Goal: Information Seeking & Learning: Learn about a topic

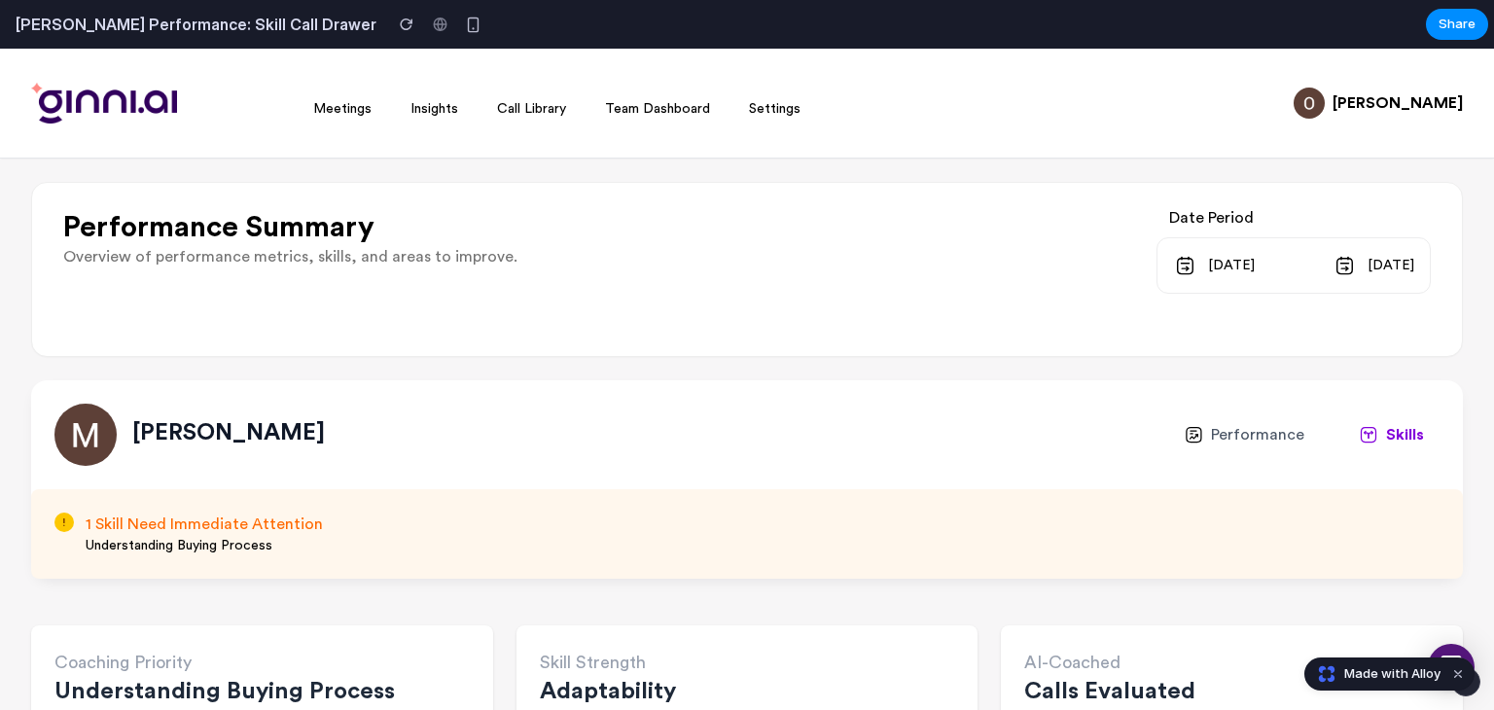
click at [1208, 256] on span "[DATE]" at bounding box center [1231, 265] width 47 height 23
click at [1208, 269] on span "[DATE]" at bounding box center [1231, 265] width 47 height 23
click at [526, 114] on link "Call Library" at bounding box center [531, 109] width 69 height 14
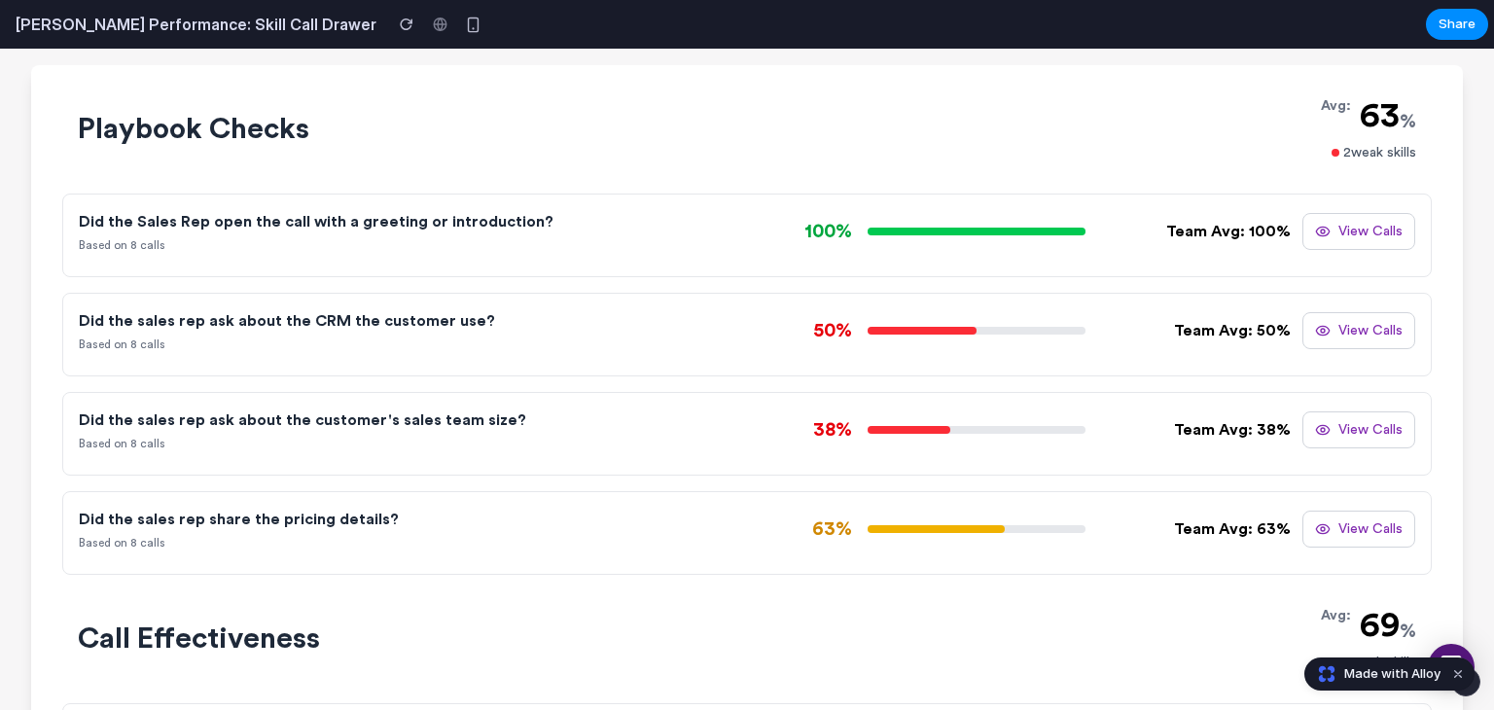
scroll to position [813, 0]
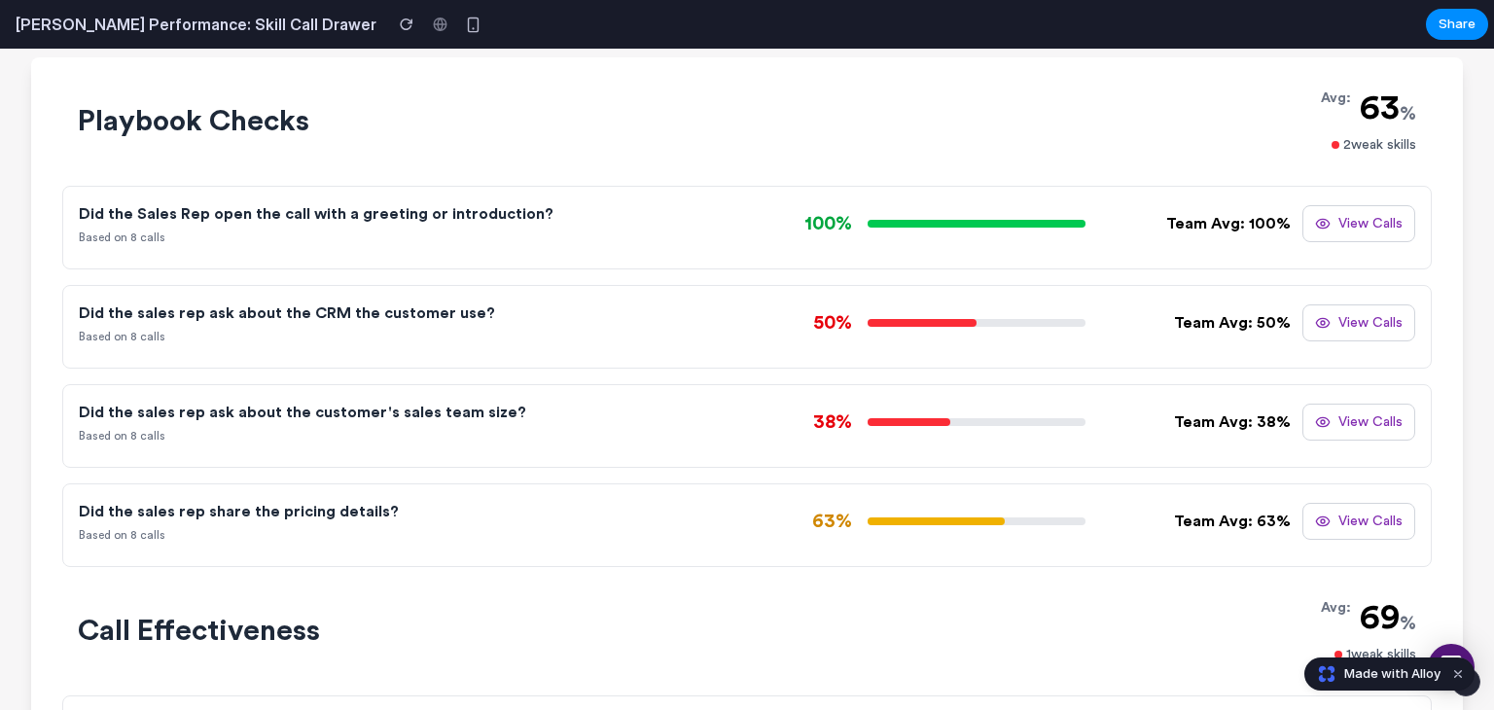
click at [1124, 236] on div "100%" at bounding box center [945, 223] width 396 height 27
click at [1358, 222] on button "View Calls" at bounding box center [1358, 223] width 113 height 37
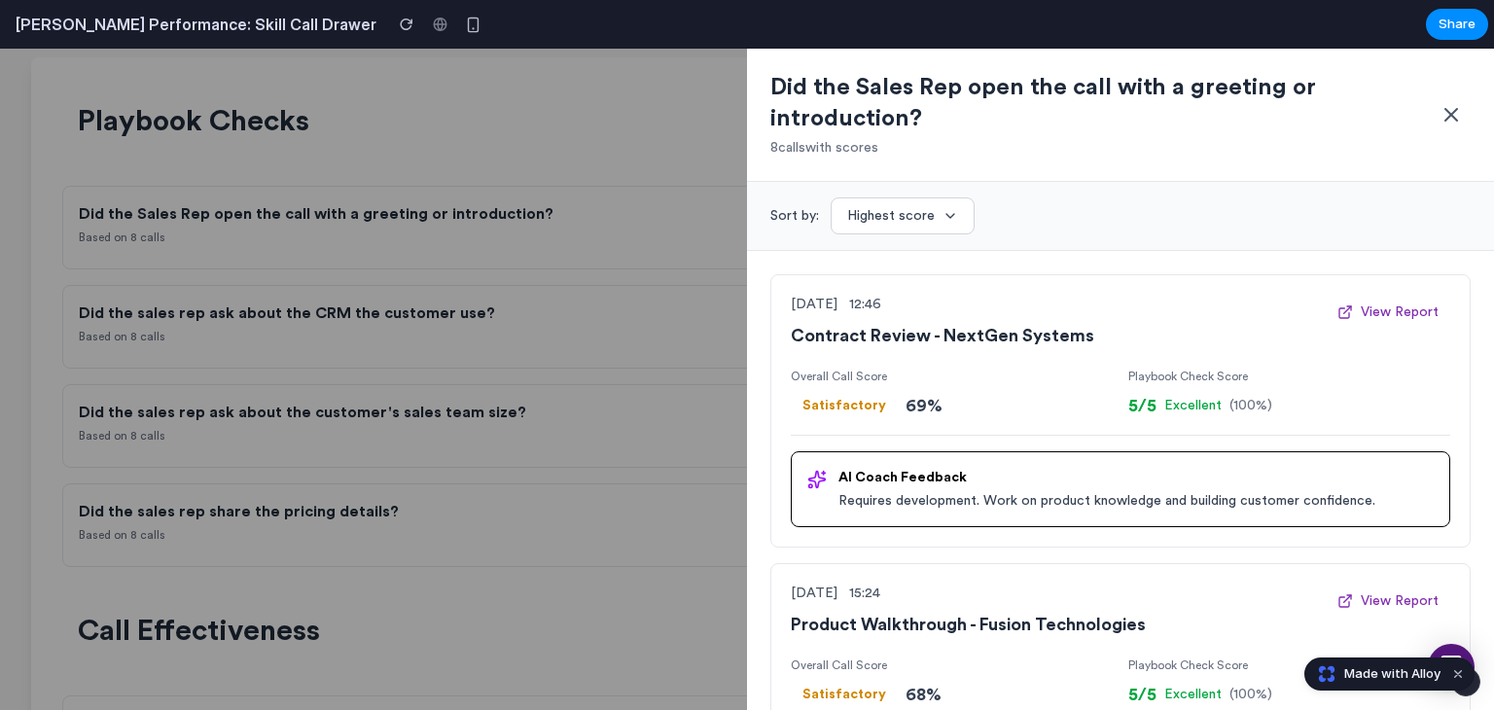
click at [1440, 122] on icon at bounding box center [1451, 114] width 23 height 23
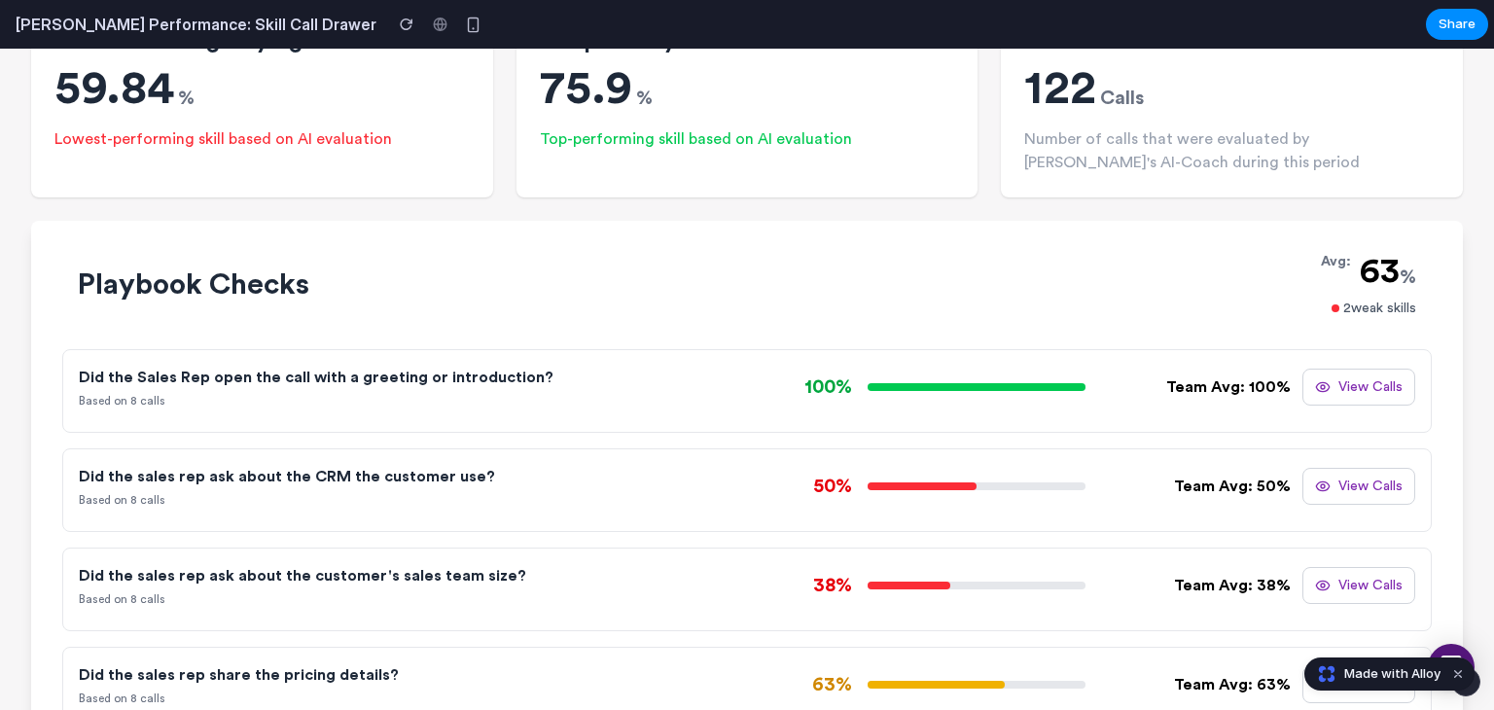
scroll to position [729, 0]
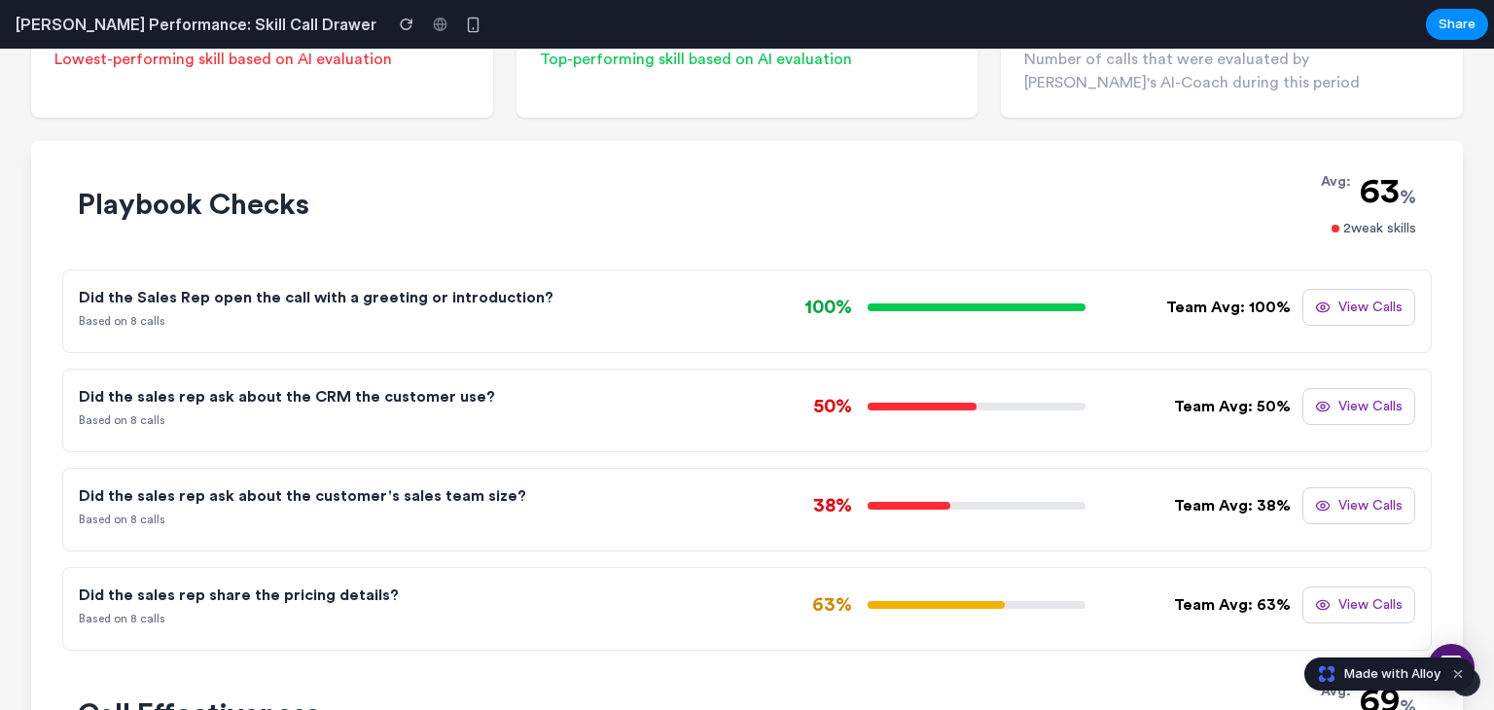
click at [1319, 311] on button "View Calls" at bounding box center [1358, 307] width 113 height 37
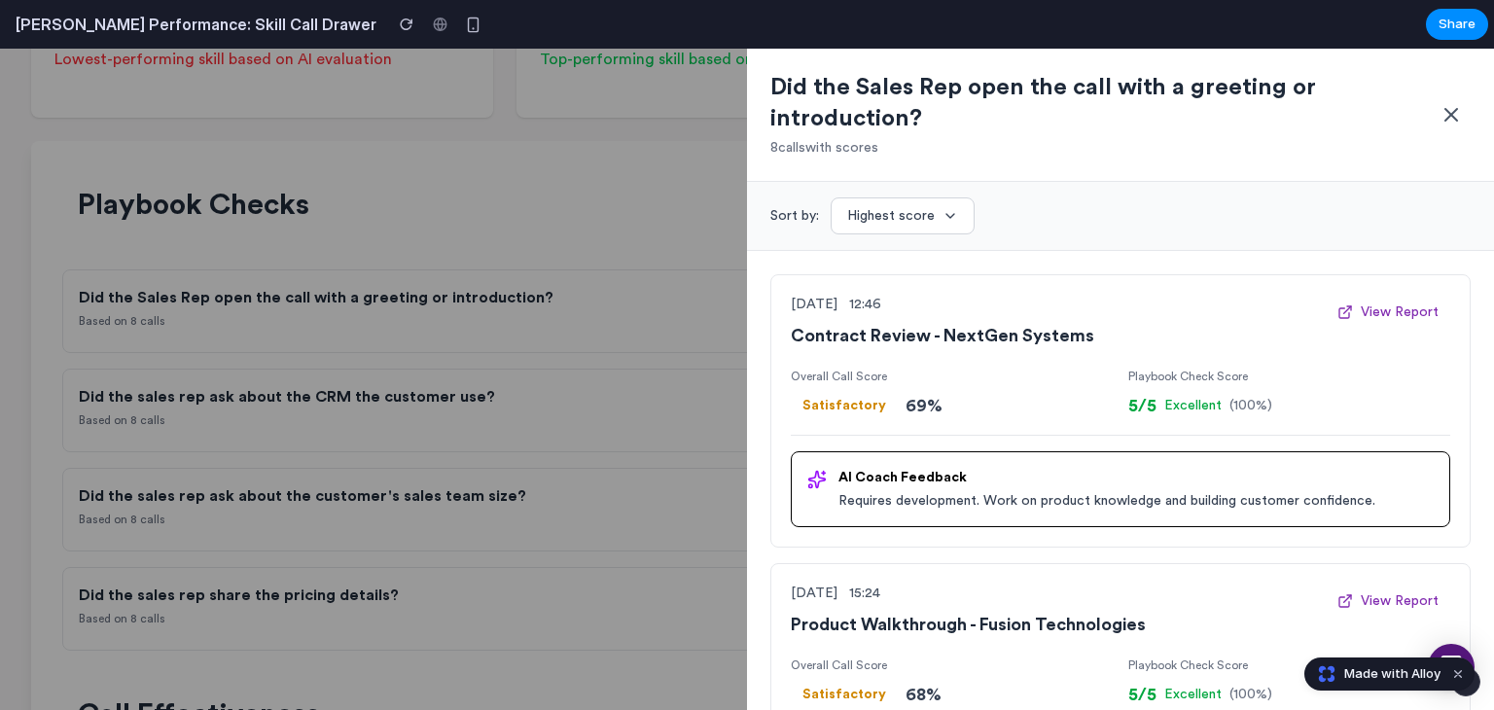
click at [1448, 110] on icon at bounding box center [1451, 114] width 23 height 23
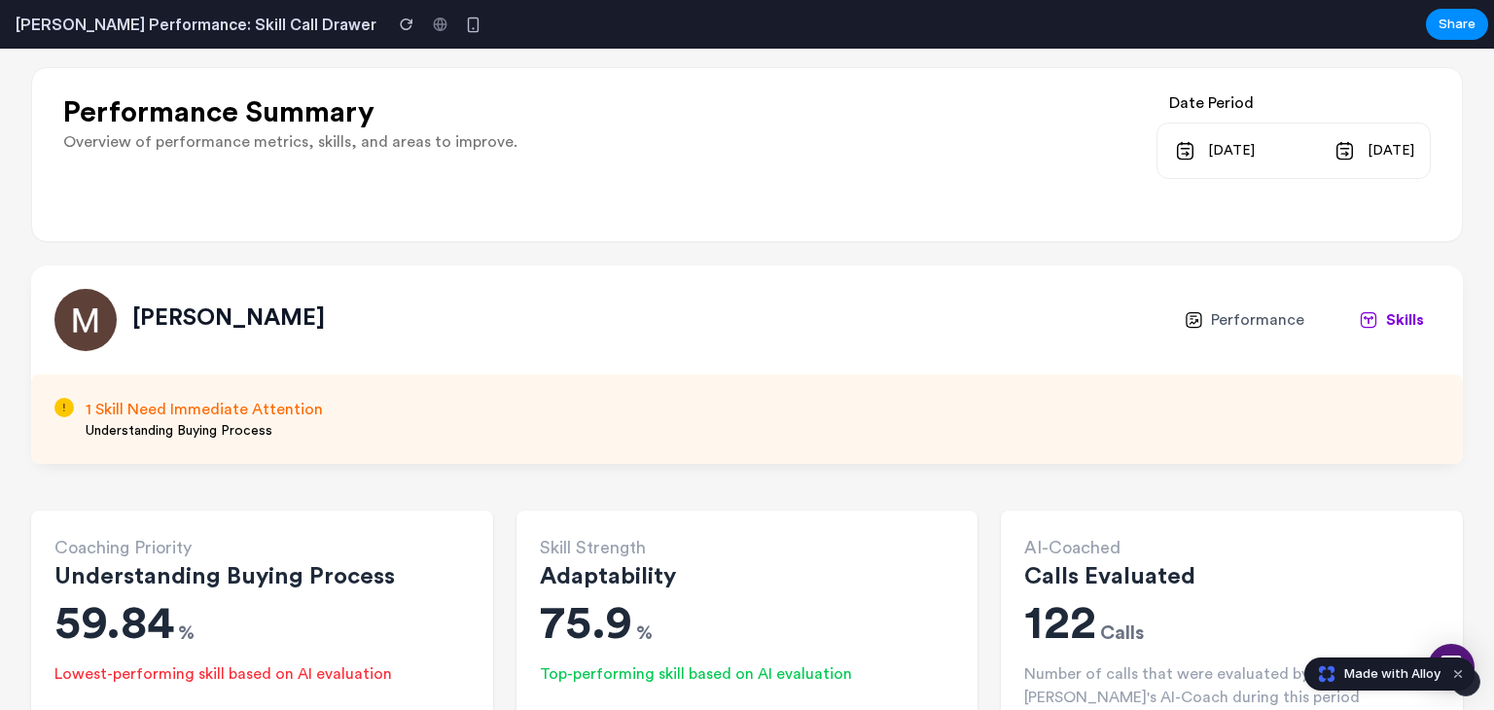
scroll to position [129, 0]
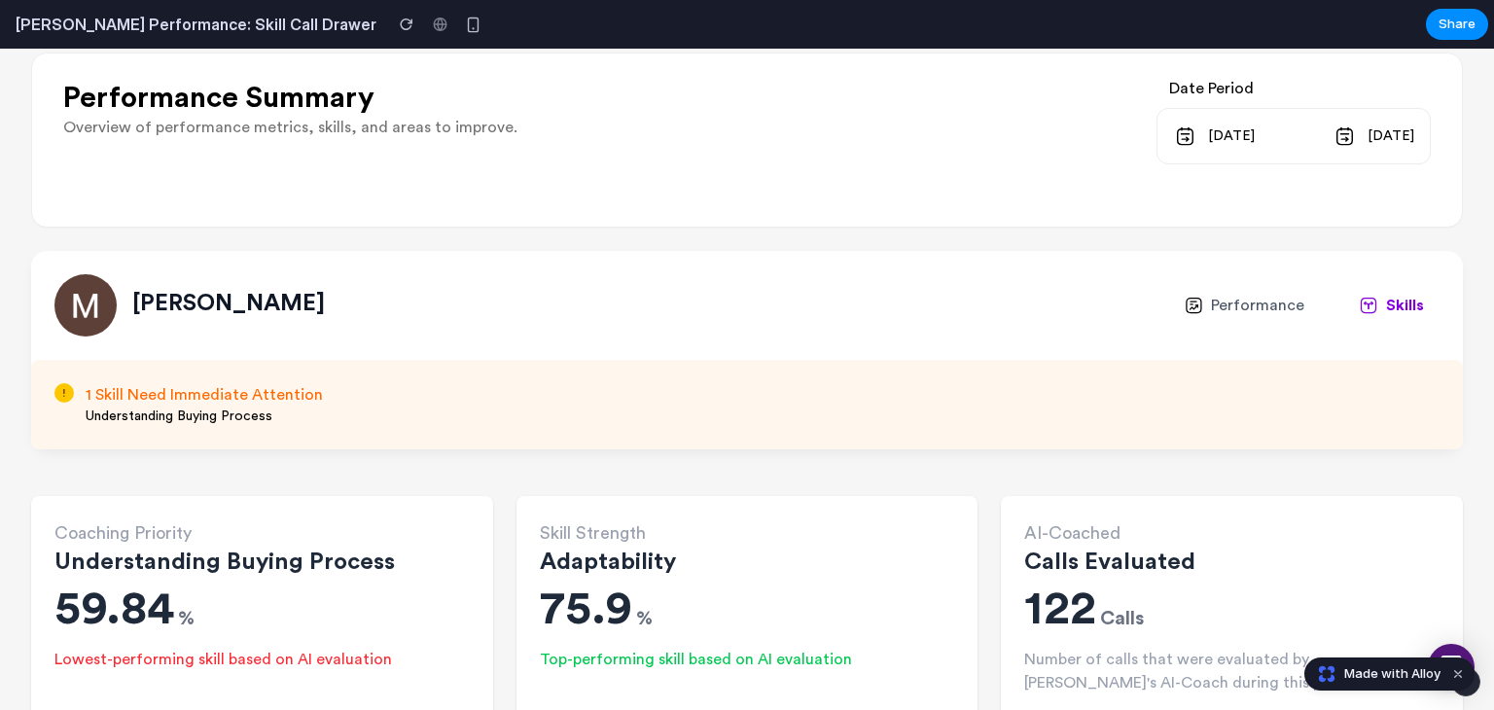
click at [1220, 314] on span "Performance" at bounding box center [1257, 305] width 93 height 23
click at [1242, 305] on span "Performance" at bounding box center [1257, 305] width 93 height 23
click at [1386, 300] on span "Skills" at bounding box center [1405, 305] width 38 height 23
click at [1213, 141] on div "[DATE] [DATE]" at bounding box center [1293, 136] width 274 height 56
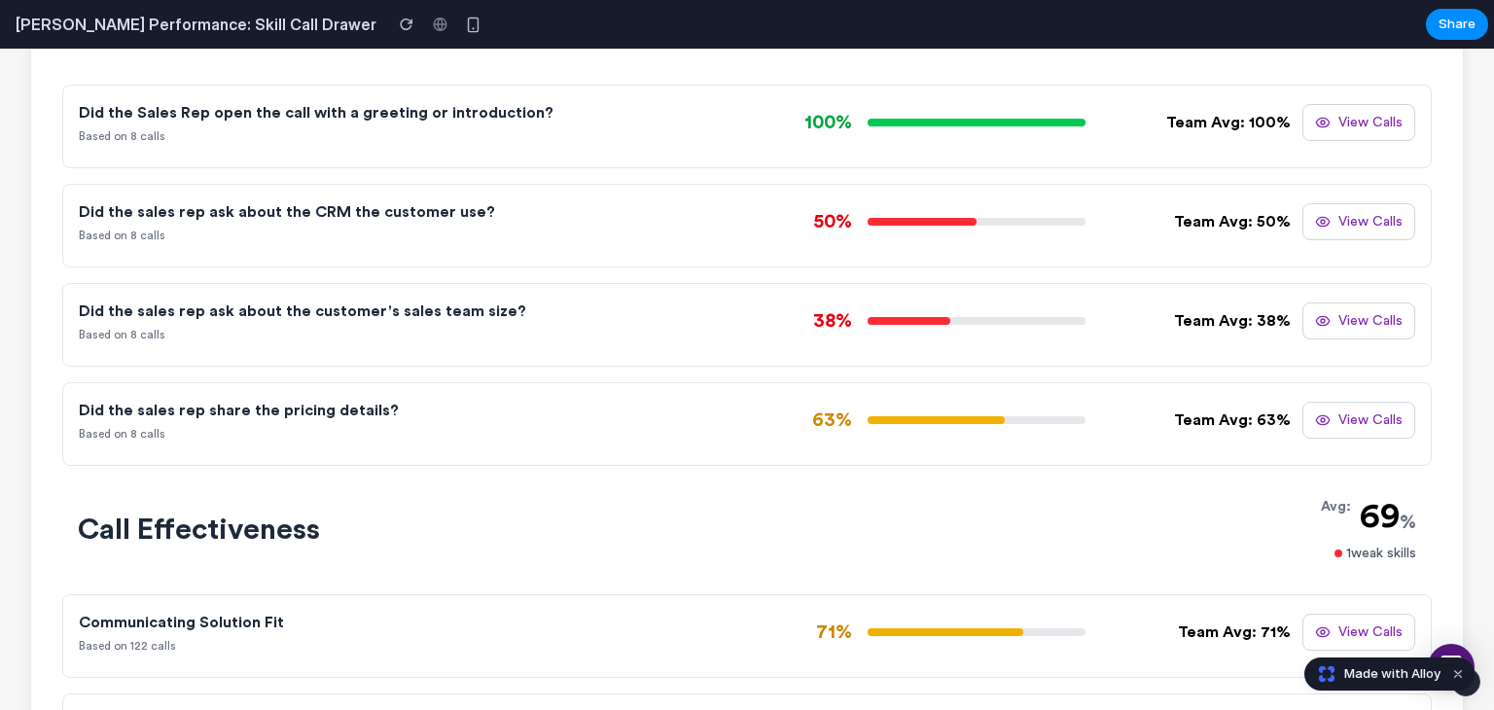
scroll to position [921, 0]
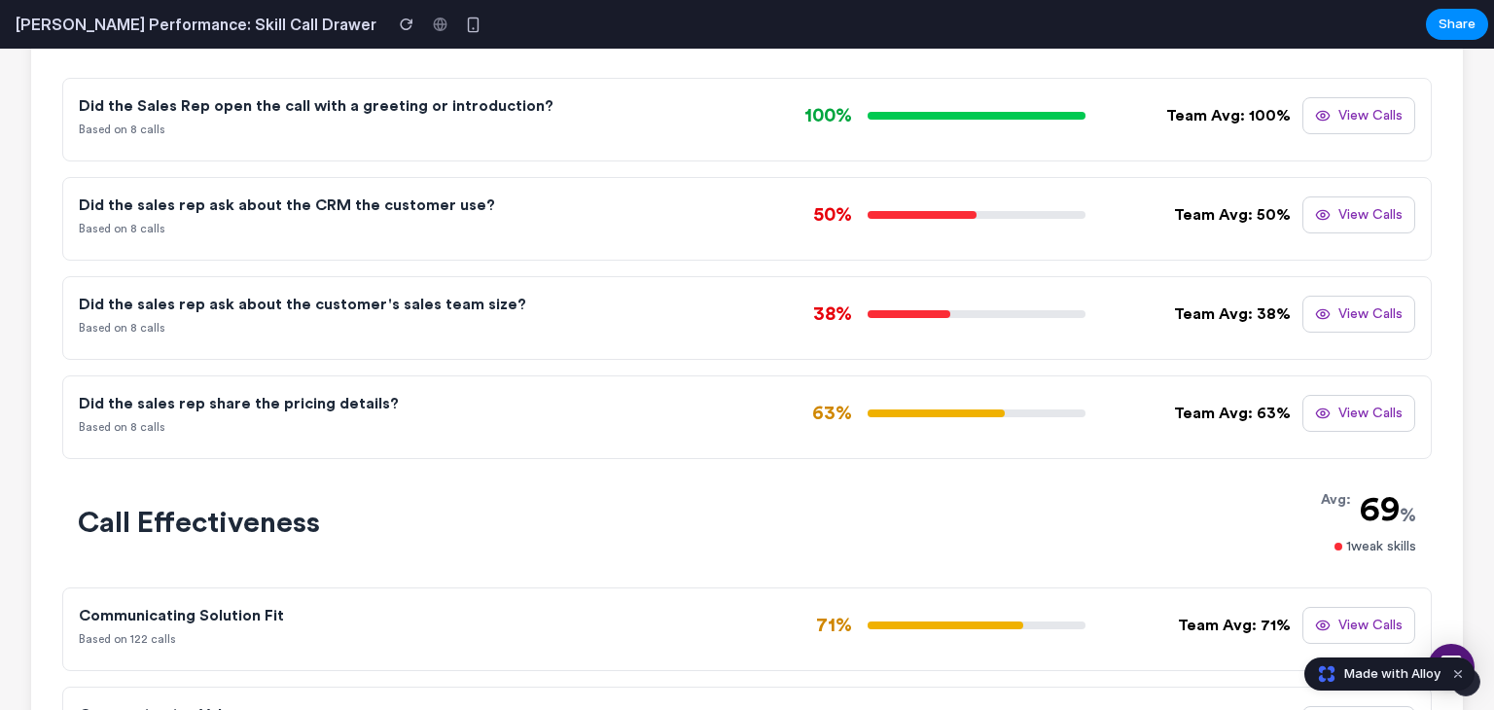
click at [1294, 238] on div "Did the sales rep ask about the CRM the customer use? Based on 8 calls 50% Team…" at bounding box center [747, 219] width 1336 height 51
click at [1235, 219] on div "Team Avg: 50%" at bounding box center [1232, 214] width 117 height 23
click at [1368, 214] on button "View Calls" at bounding box center [1358, 214] width 113 height 37
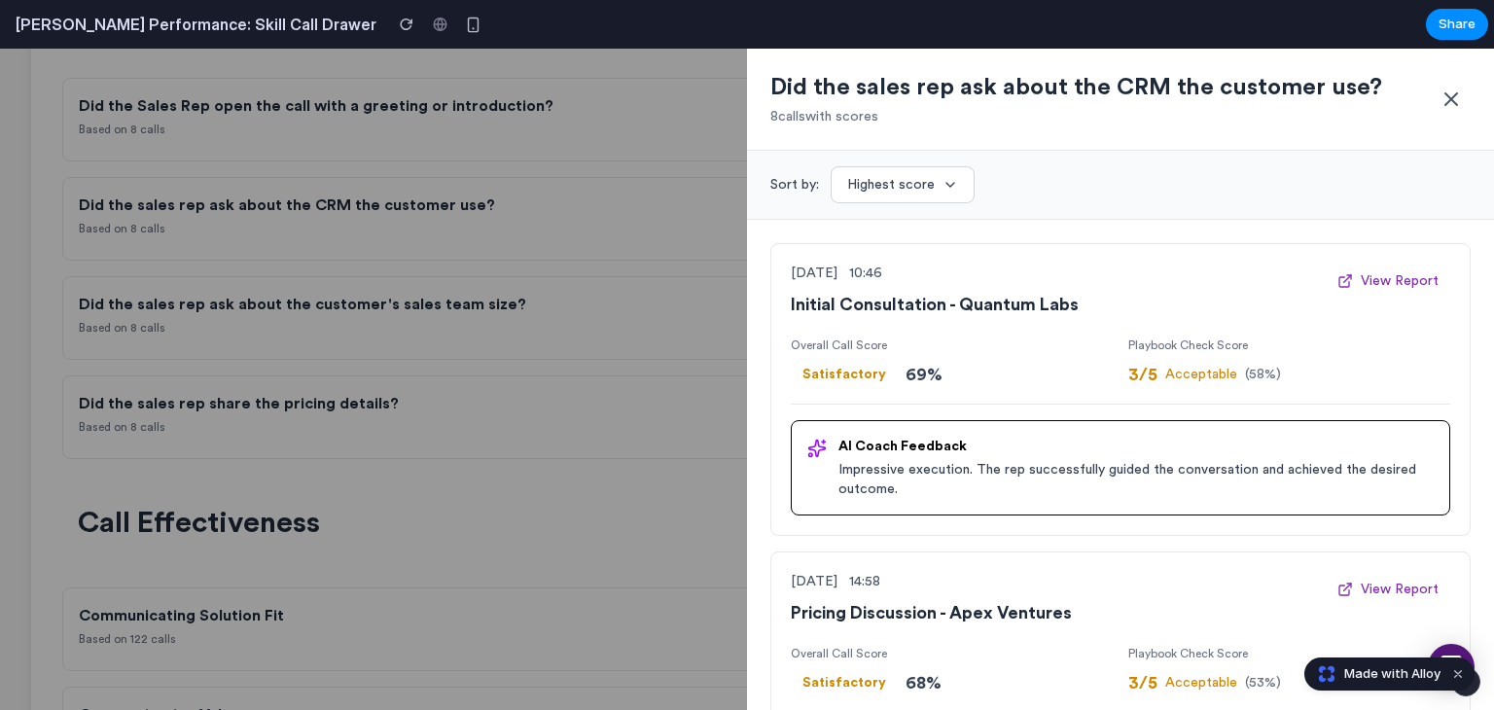
click at [1458, 97] on icon at bounding box center [1451, 99] width 23 height 23
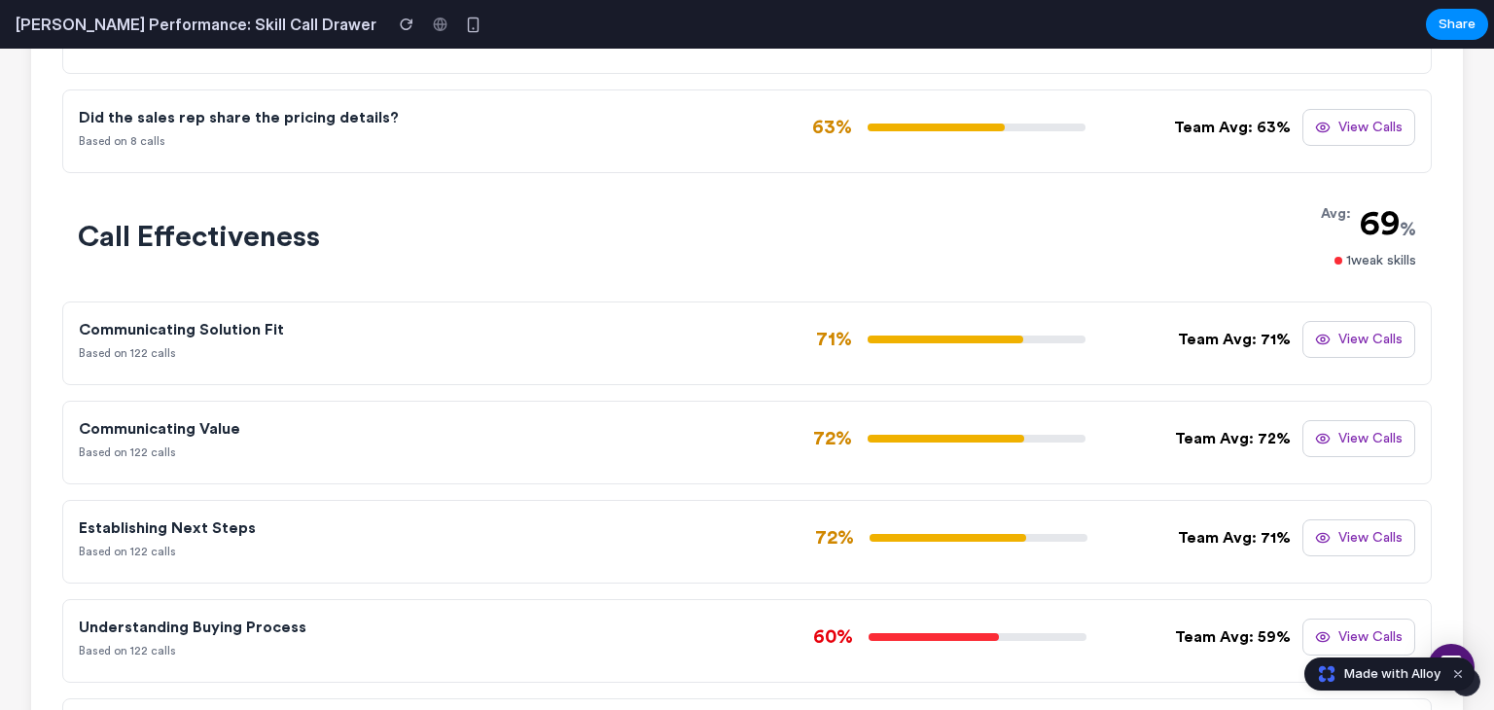
scroll to position [1218, 0]
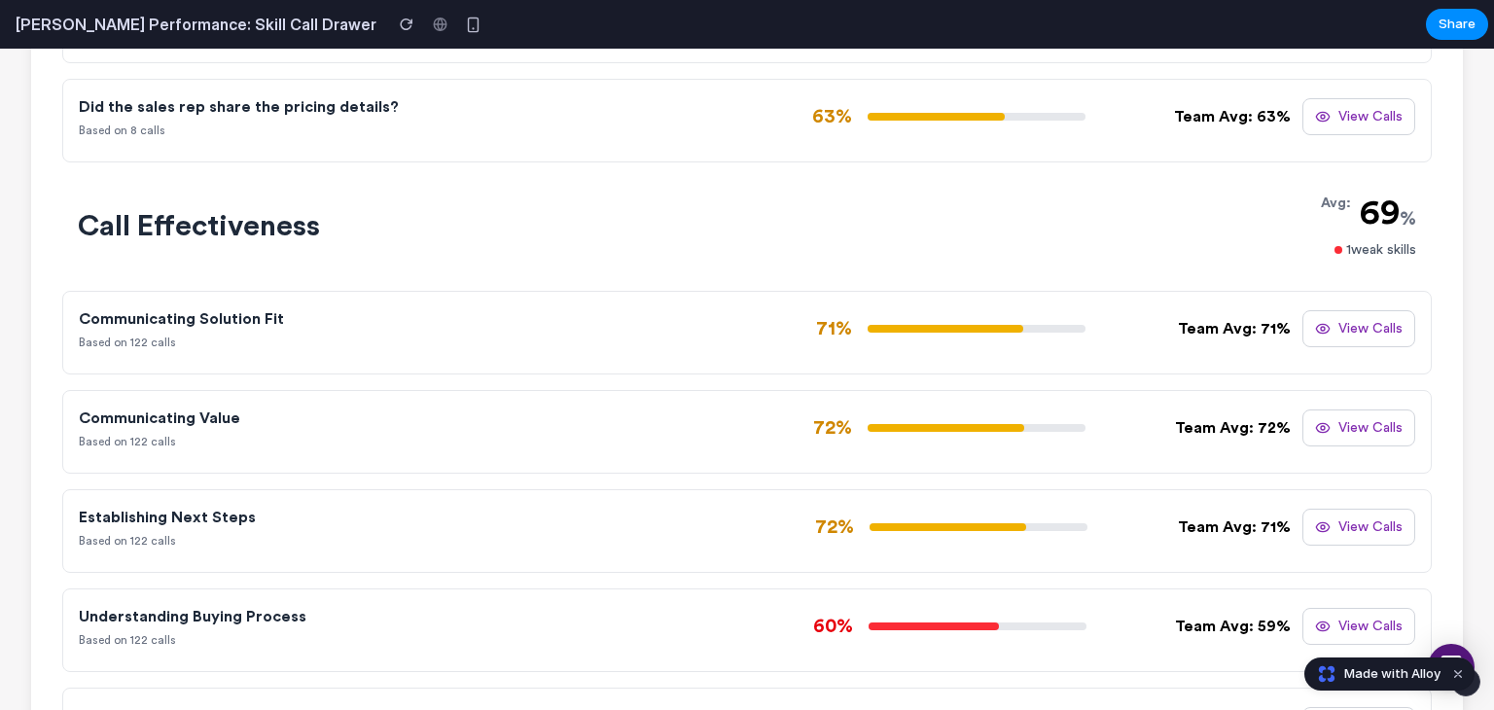
click at [1344, 314] on button "View Calls" at bounding box center [1358, 328] width 113 height 37
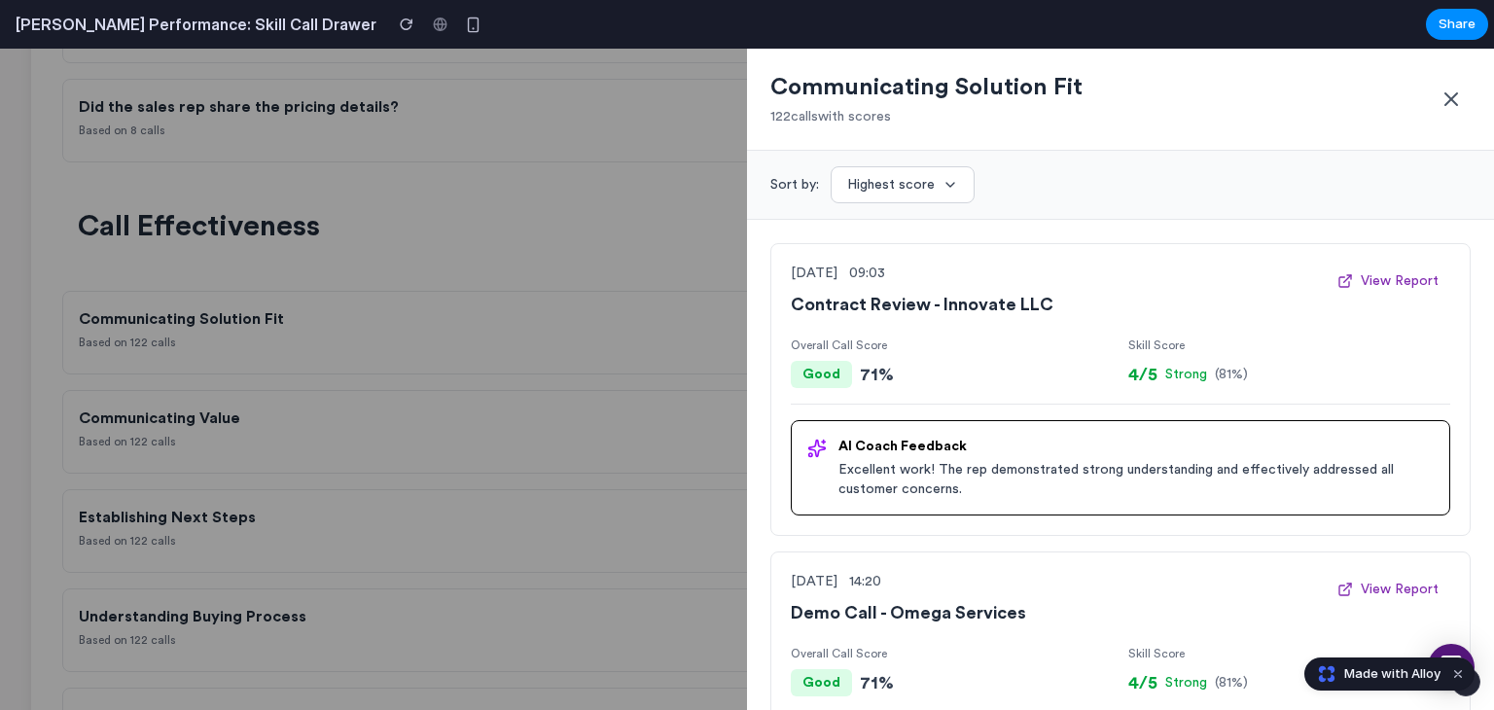
click at [957, 187] on button "Highest score" at bounding box center [903, 184] width 144 height 37
click at [957, 188] on button "Highest score" at bounding box center [903, 184] width 144 height 37
click at [1387, 124] on p "122 call s with scores" at bounding box center [1100, 116] width 661 height 19
click at [1449, 91] on icon at bounding box center [1451, 99] width 23 height 23
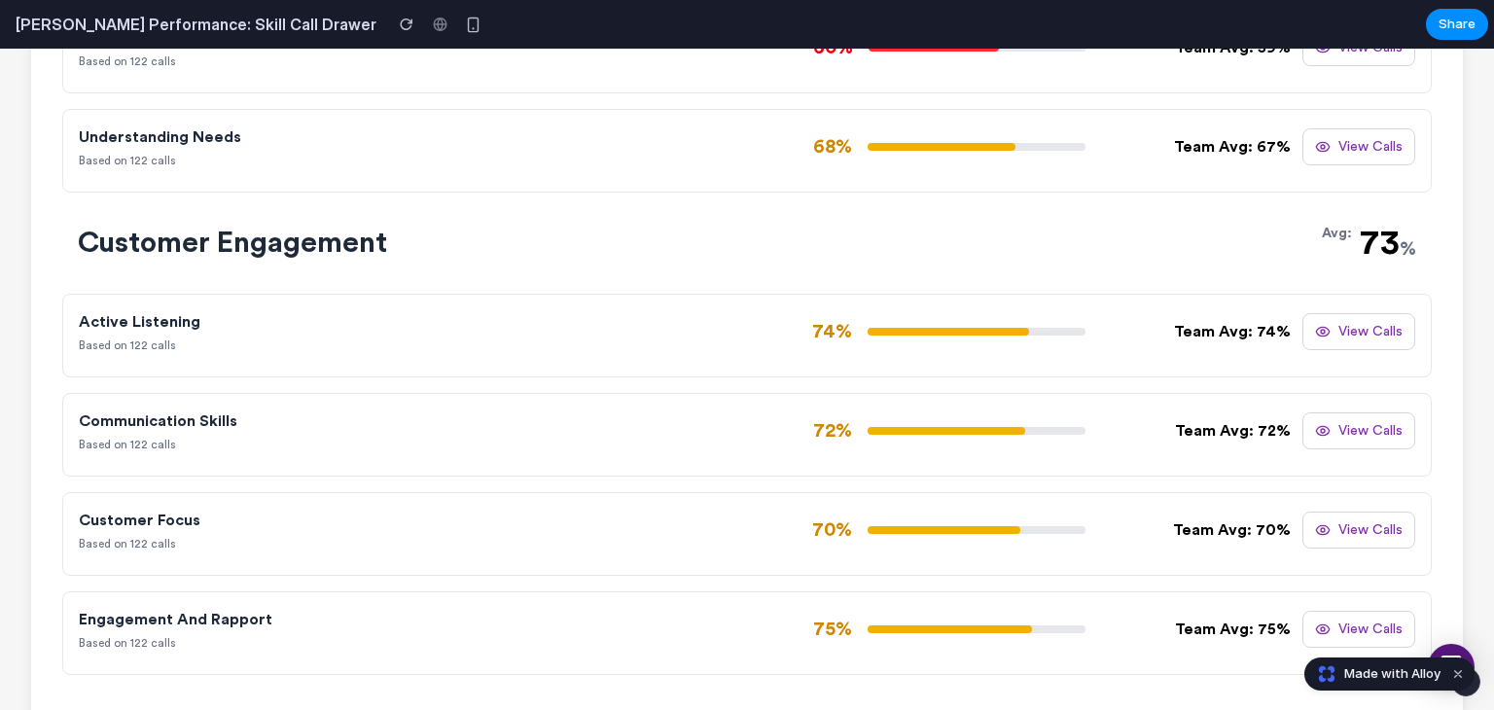
scroll to position [2223, 0]
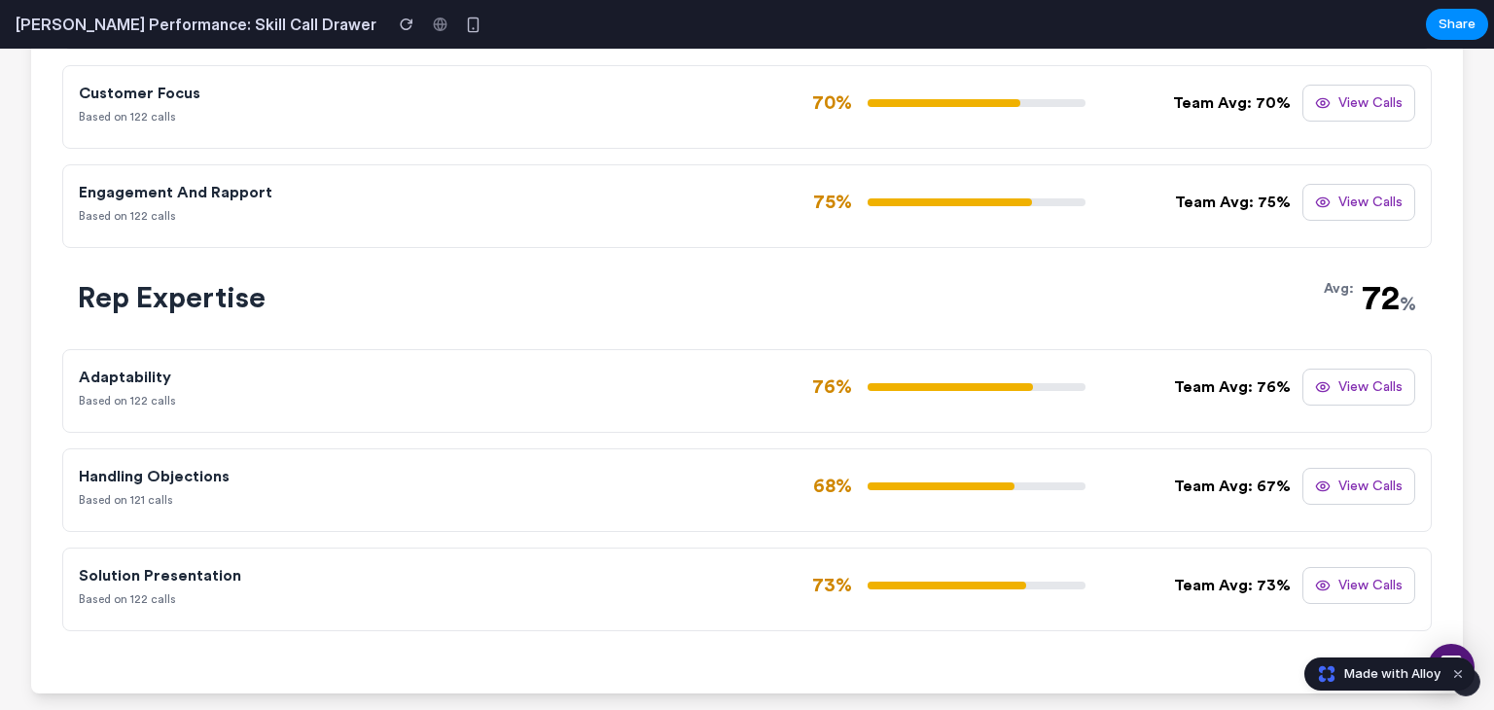
click at [1327, 577] on button "View Calls" at bounding box center [1358, 585] width 113 height 37
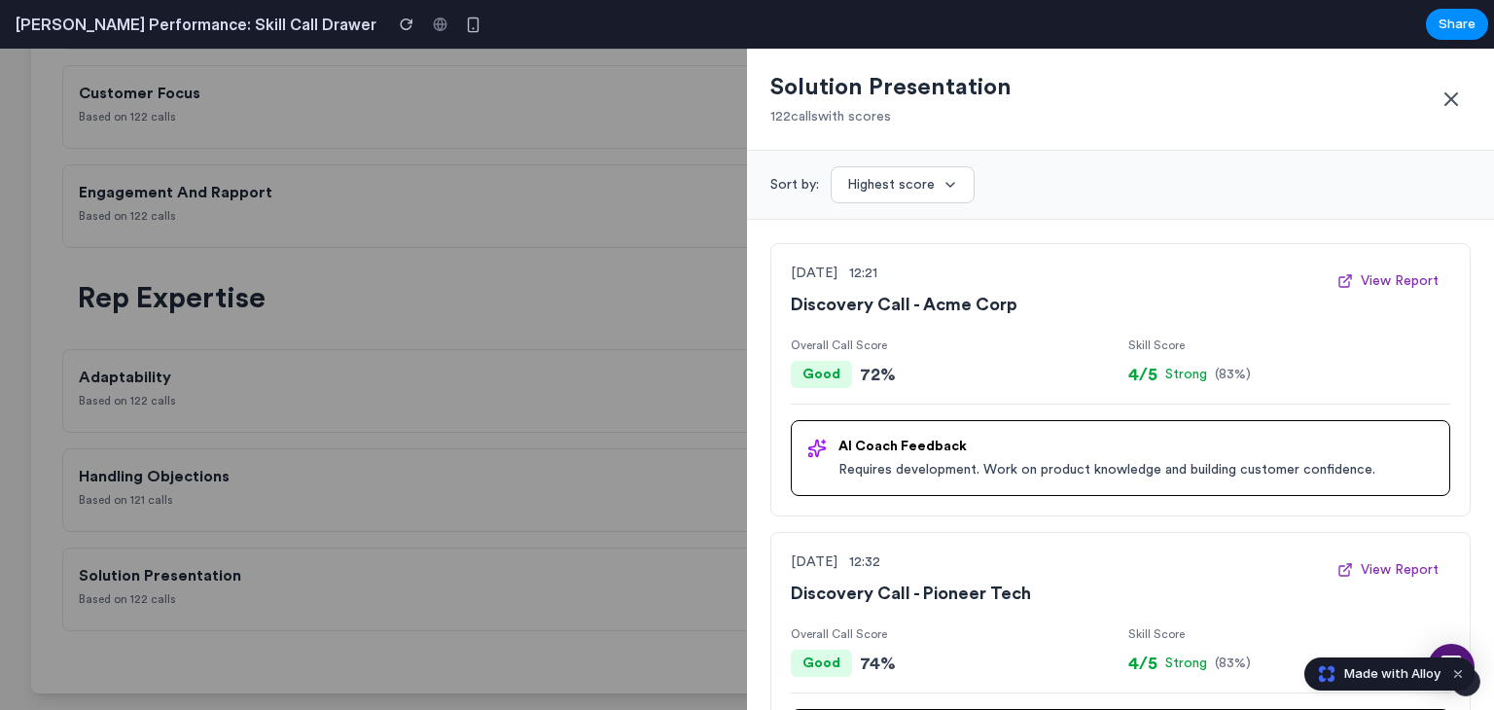
click at [1455, 88] on icon at bounding box center [1451, 99] width 23 height 23
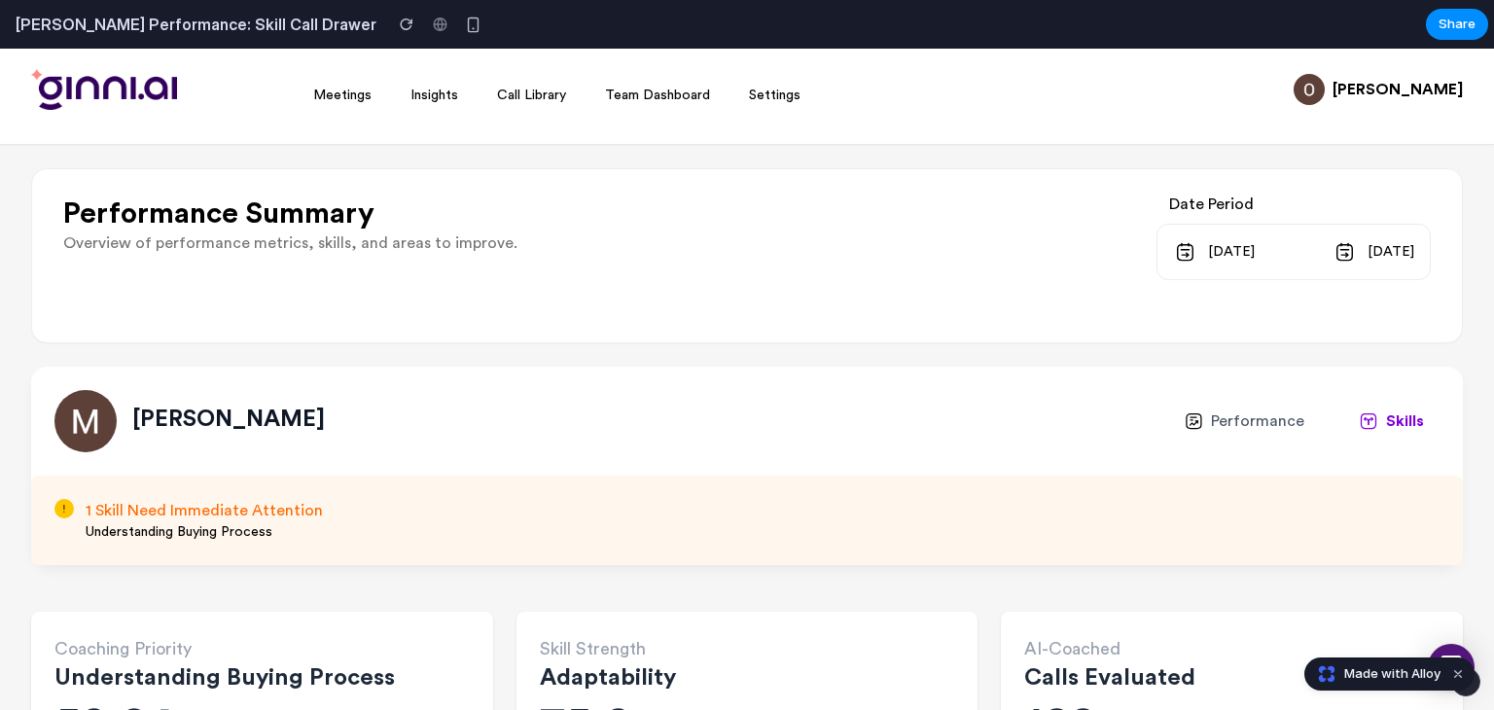
scroll to position [0, 0]
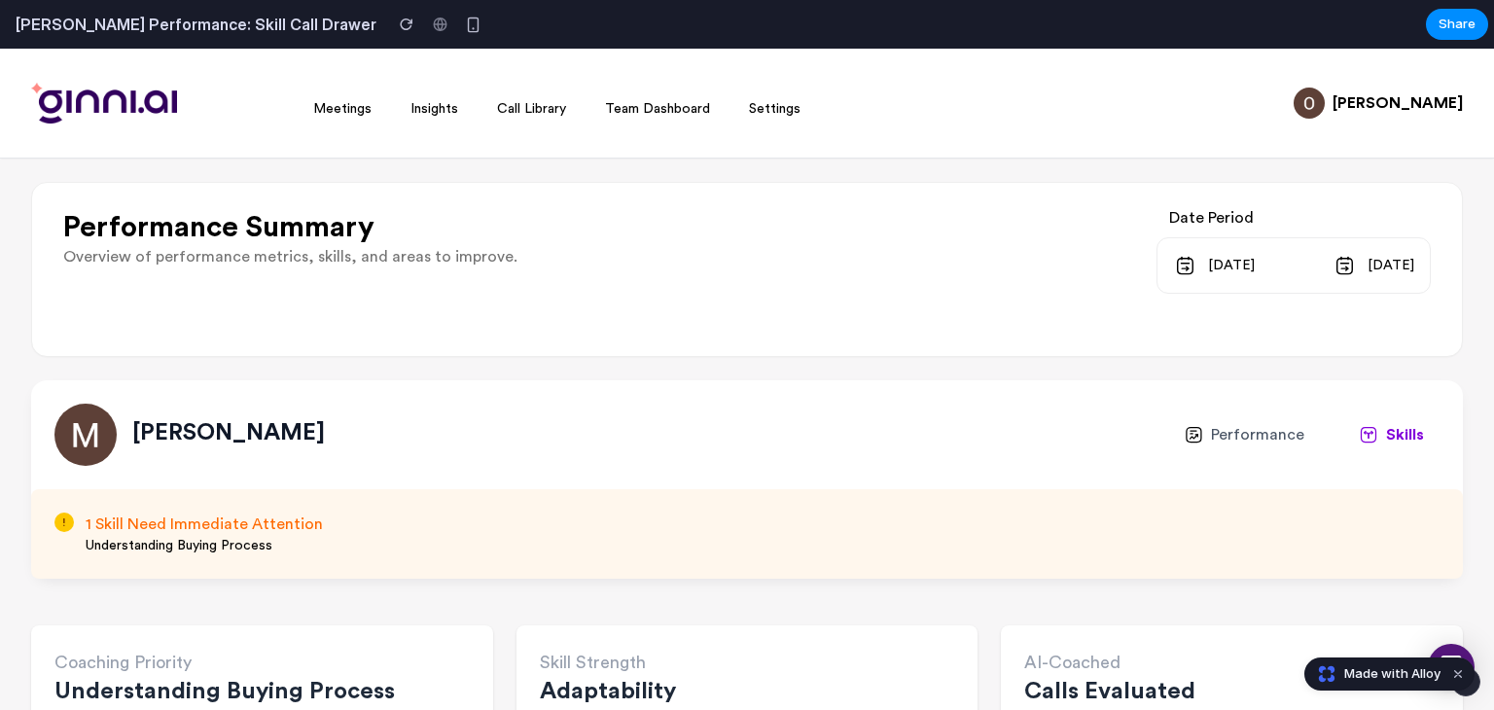
click at [1229, 411] on div "[PERSON_NAME] Performance Skills" at bounding box center [747, 434] width 1432 height 109
click at [1229, 425] on span "Performance" at bounding box center [1257, 434] width 93 height 23
click at [1113, 295] on div "Performance Summary Overview of performance metrics, skills, and areas to impro…" at bounding box center [747, 269] width 1432 height 175
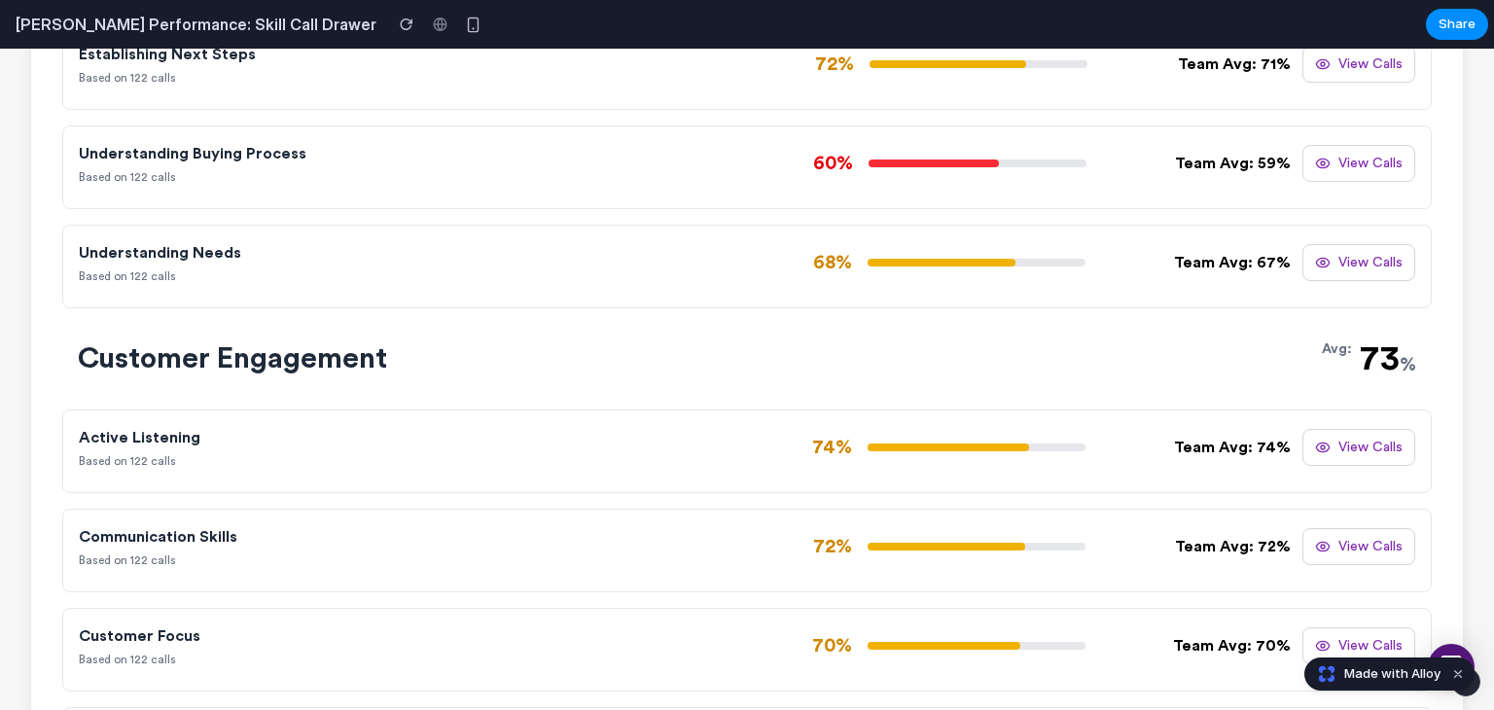
scroll to position [1677, 0]
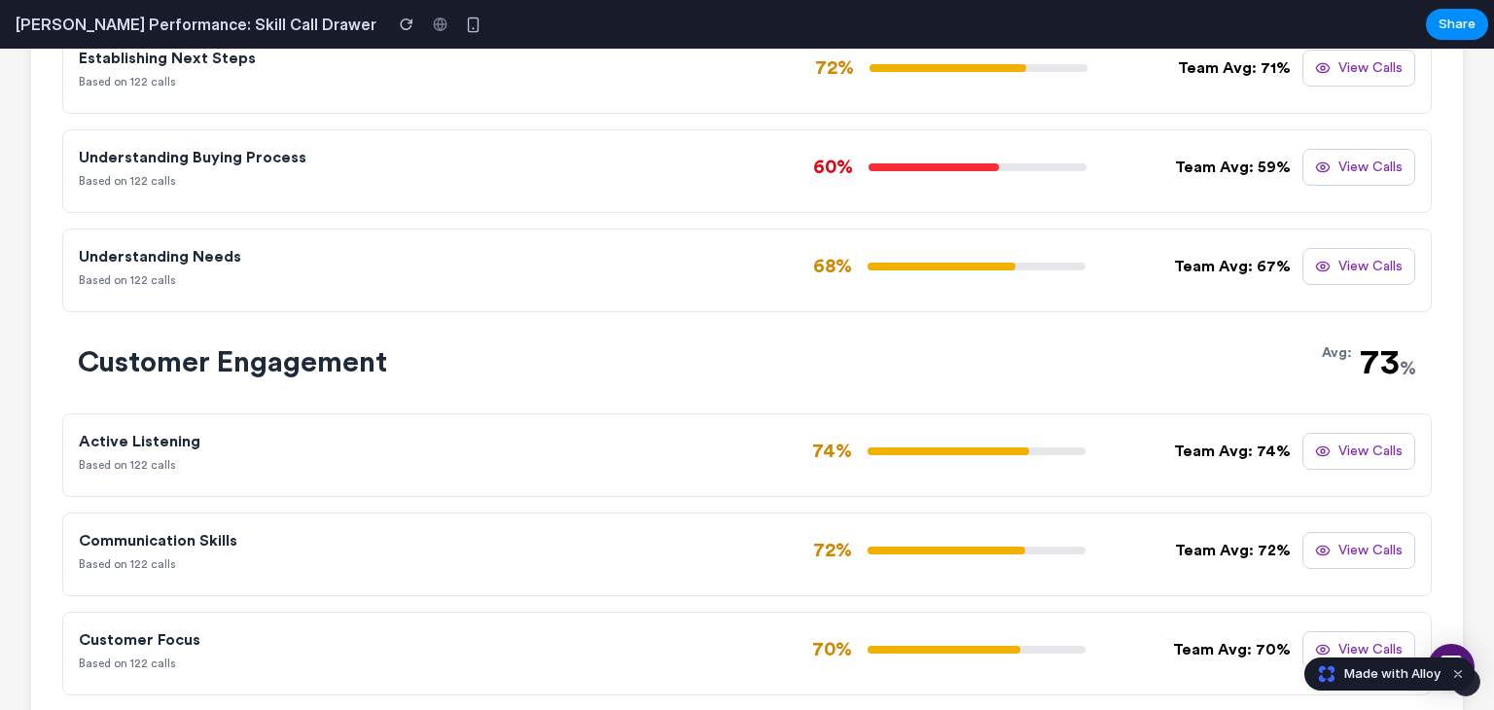
click at [1367, 453] on button "View Calls" at bounding box center [1358, 451] width 113 height 37
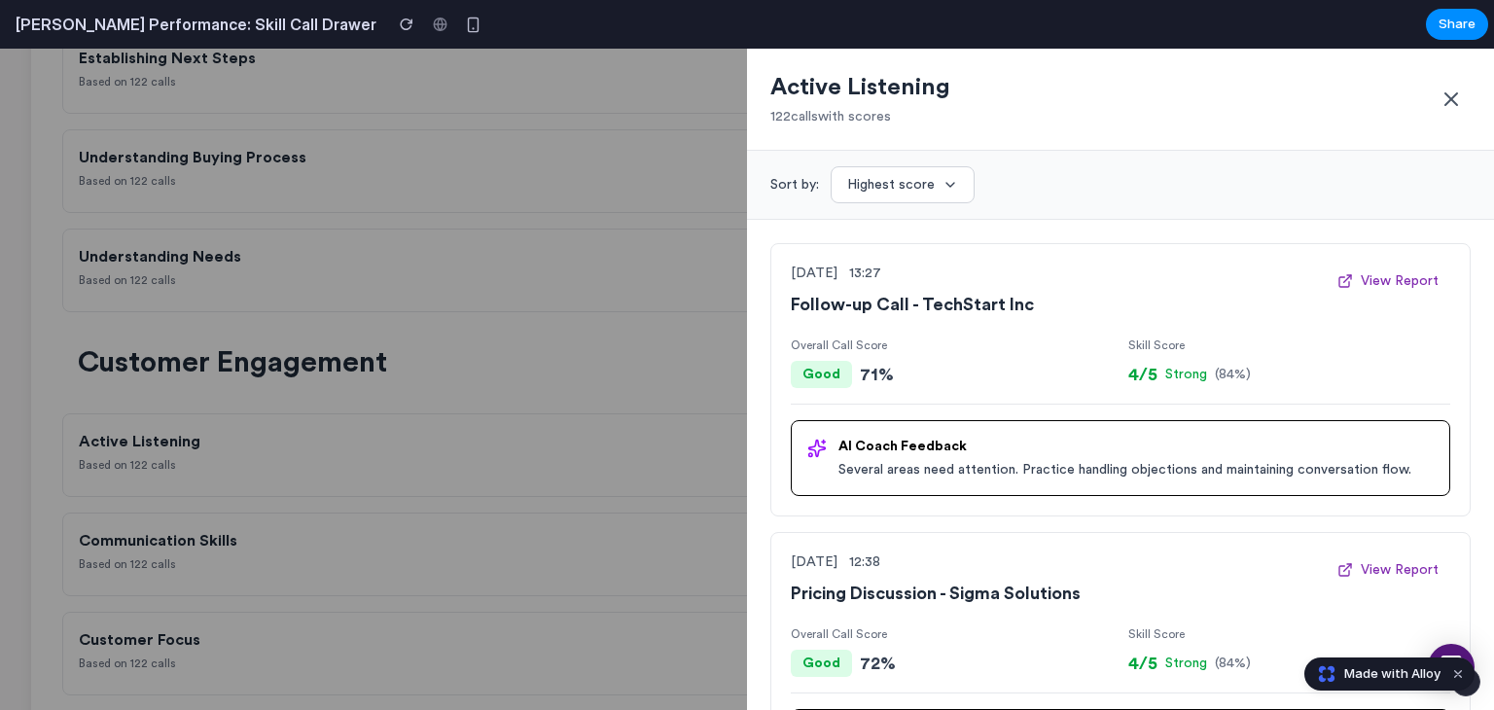
click at [1439, 103] on button at bounding box center [1451, 99] width 39 height 39
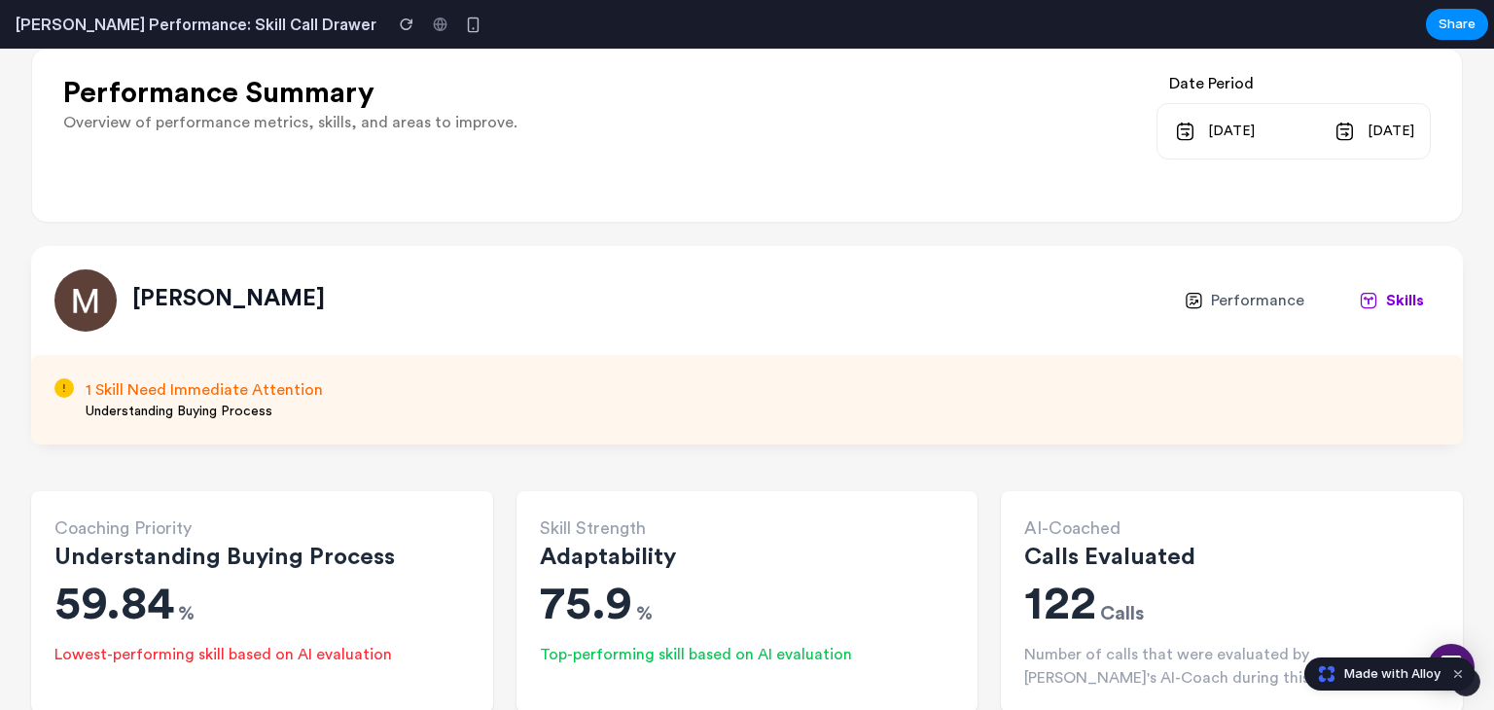
scroll to position [0, 0]
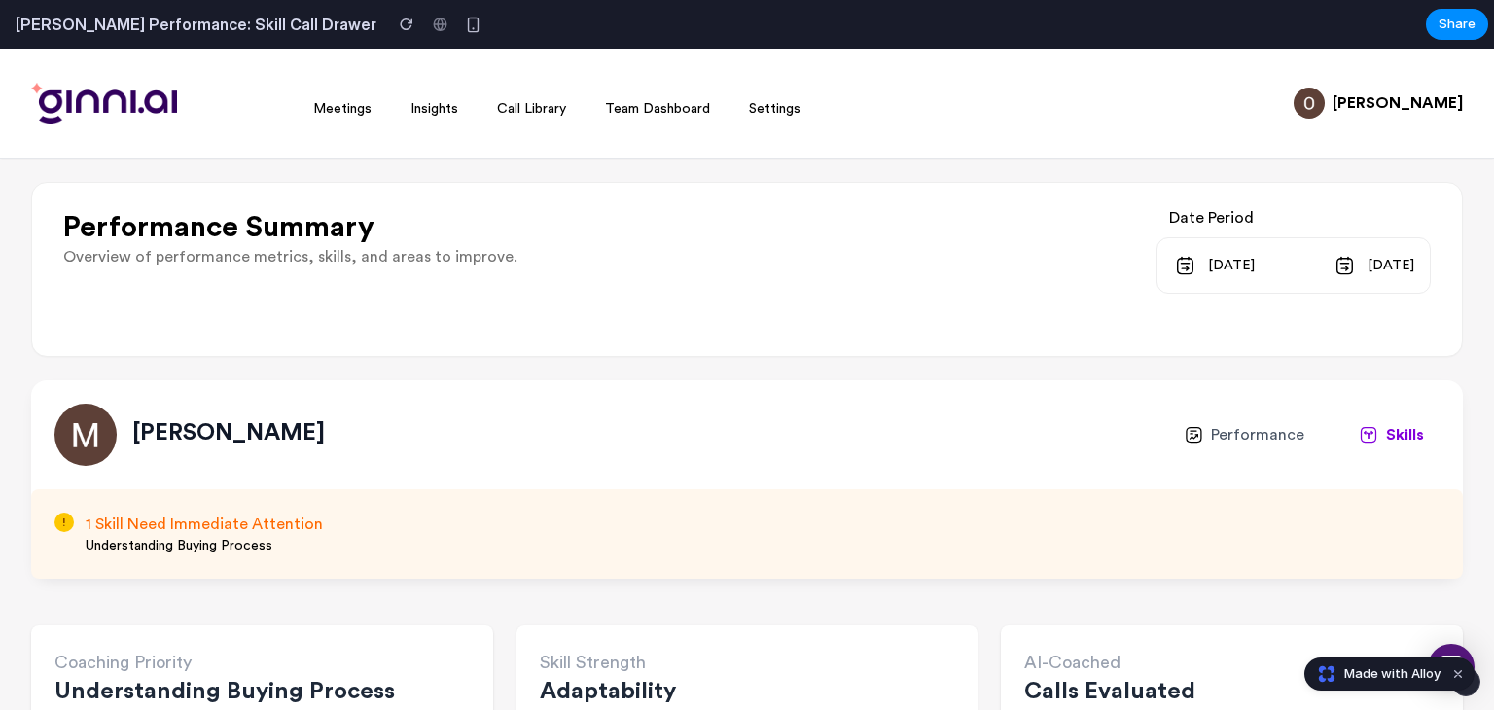
click at [676, 114] on link "Team Dashboard" at bounding box center [657, 109] width 105 height 14
